Goal: Task Accomplishment & Management: Complete application form

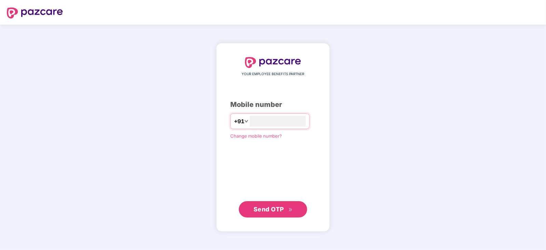
type input "**********"
click at [273, 211] on span "Send OTP" at bounding box center [269, 208] width 30 height 7
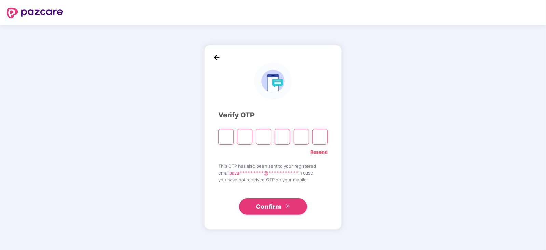
type input "*"
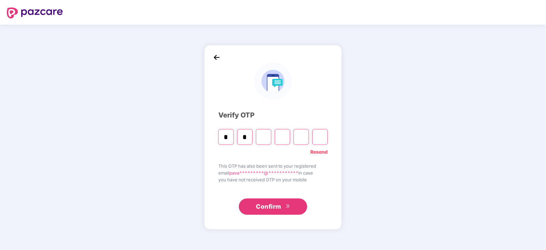
type input "*"
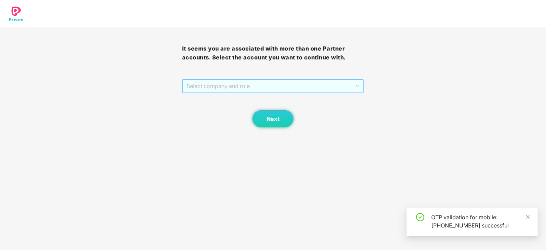
click at [255, 92] on span "Select company and role" at bounding box center [273, 86] width 173 height 13
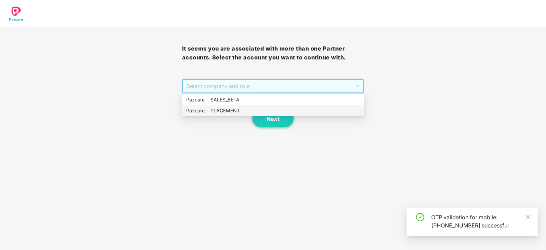
click at [249, 112] on div "Pazcare - PLACEMENT" at bounding box center [273, 111] width 174 height 8
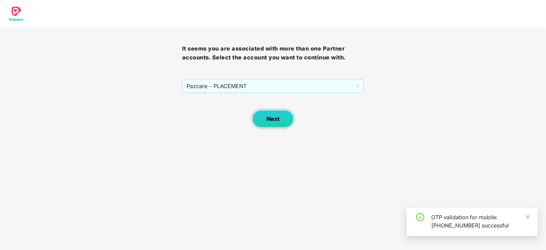
click at [268, 119] on span "Next" at bounding box center [273, 119] width 13 height 6
